Goal: Information Seeking & Learning: Learn about a topic

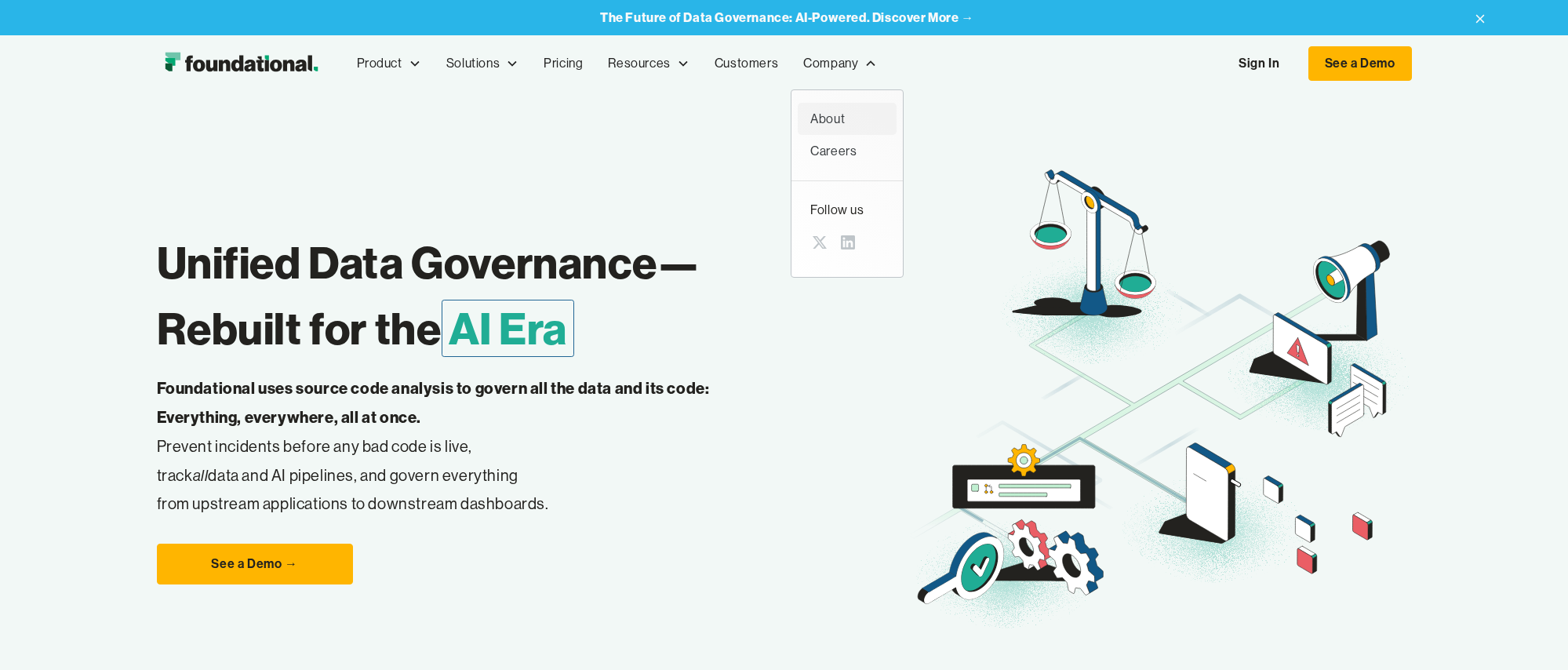
click at [849, 115] on div "About" at bounding box center [847, 119] width 74 height 20
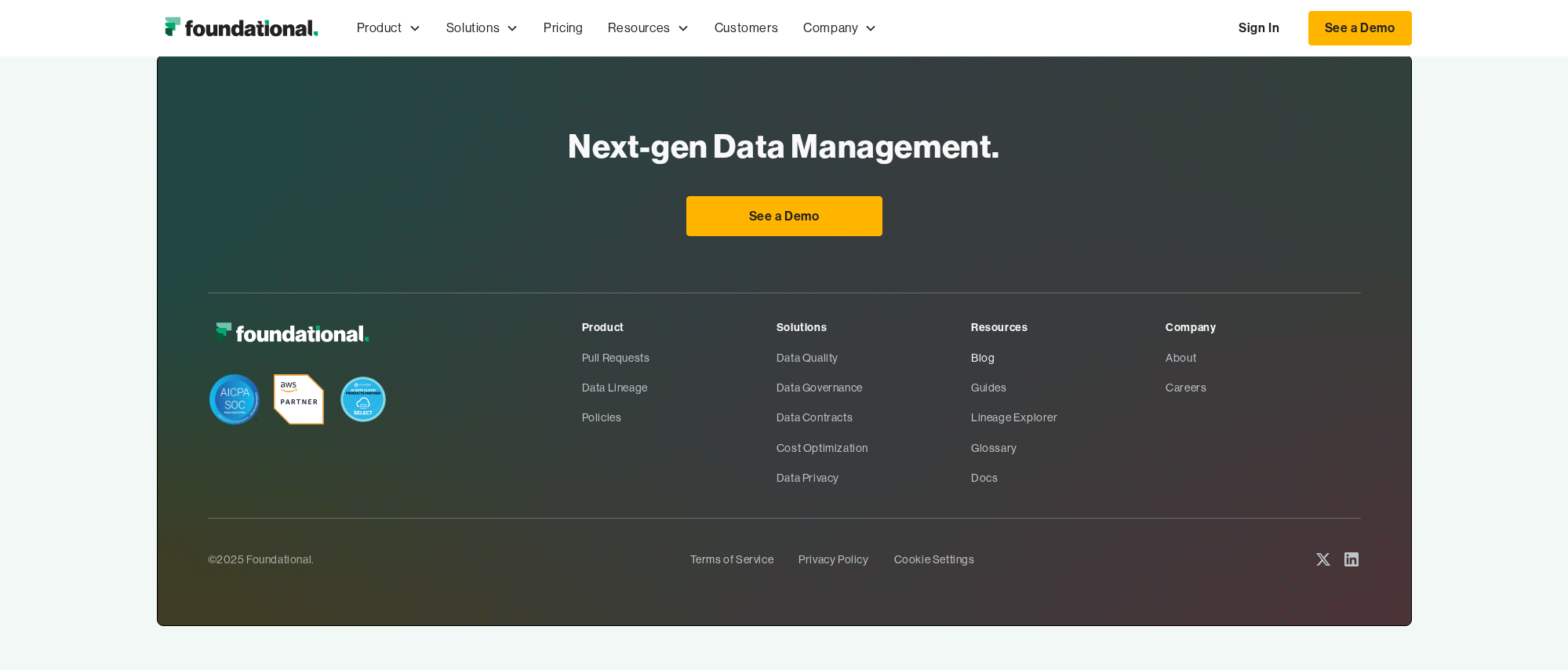
scroll to position [1060, 0]
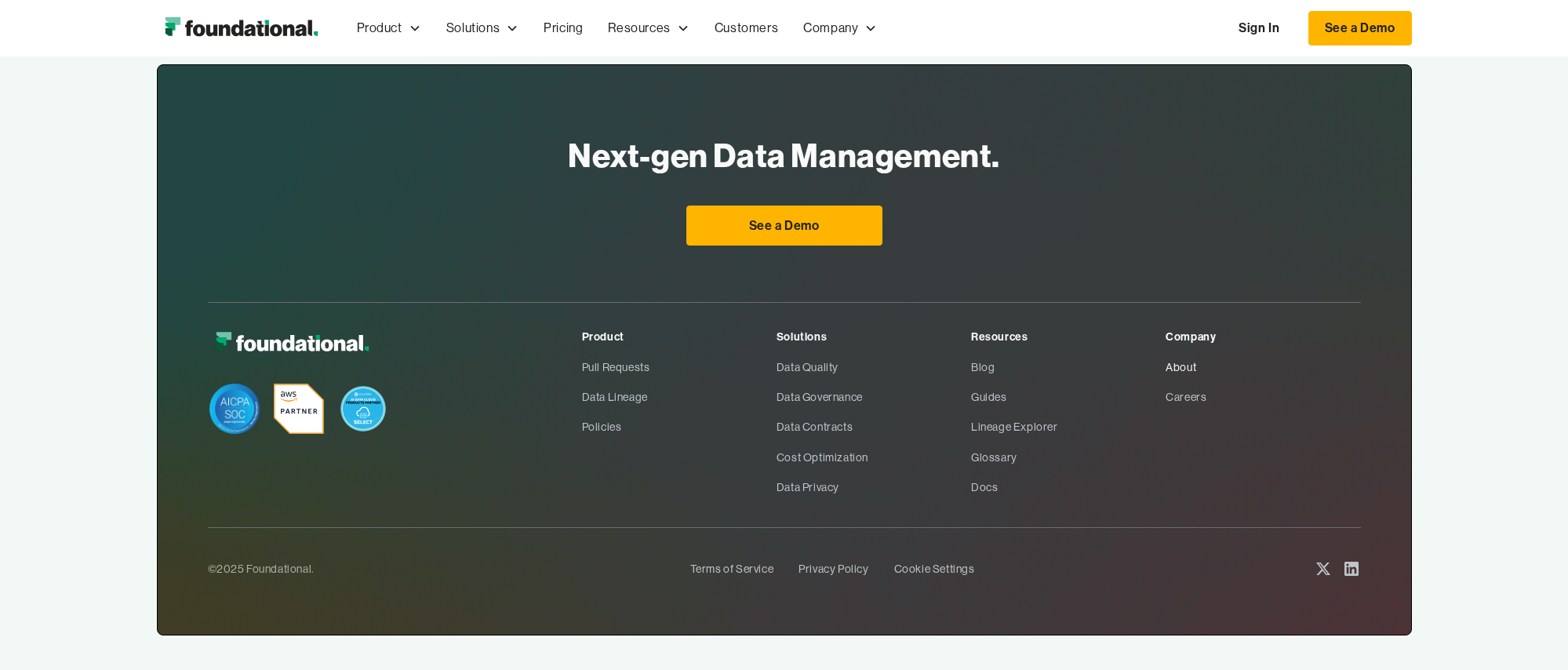
click at [1193, 352] on link "About" at bounding box center [1262, 367] width 194 height 30
